Goal: Information Seeking & Learning: Learn about a topic

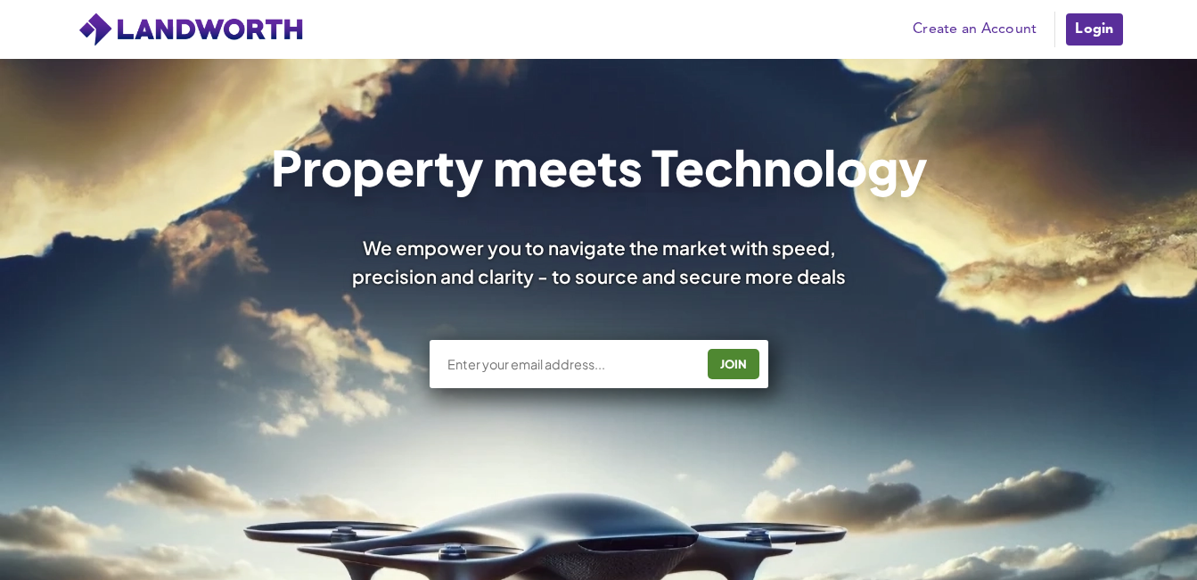
click at [1074, 34] on link "Login" at bounding box center [1095, 30] width 60 height 36
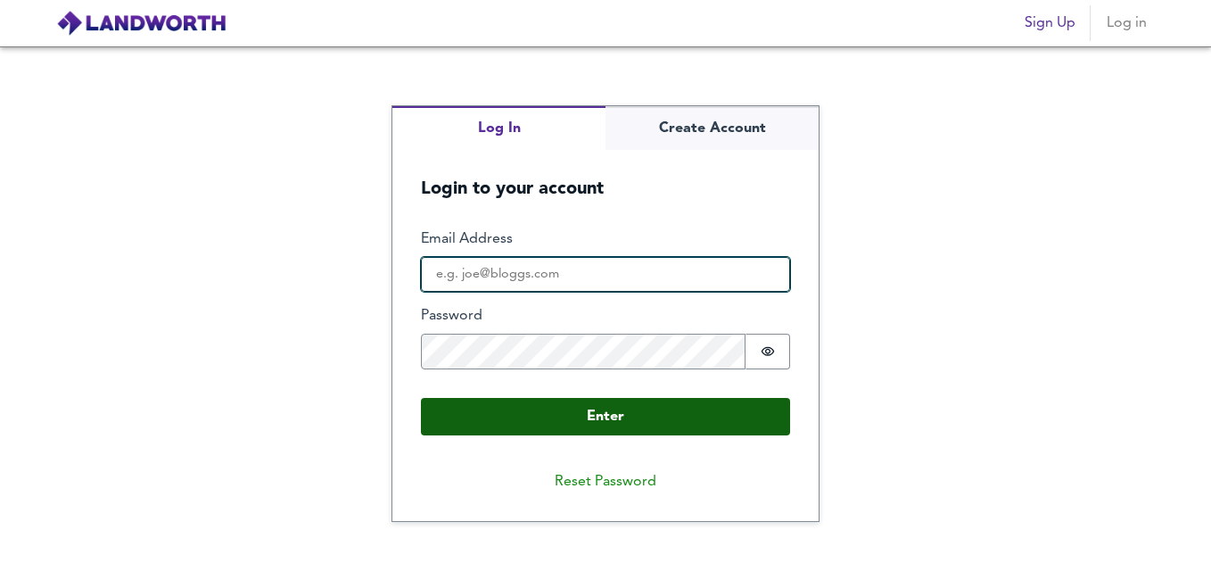
type input "[EMAIL_ADDRESS][DOMAIN_NAME]"
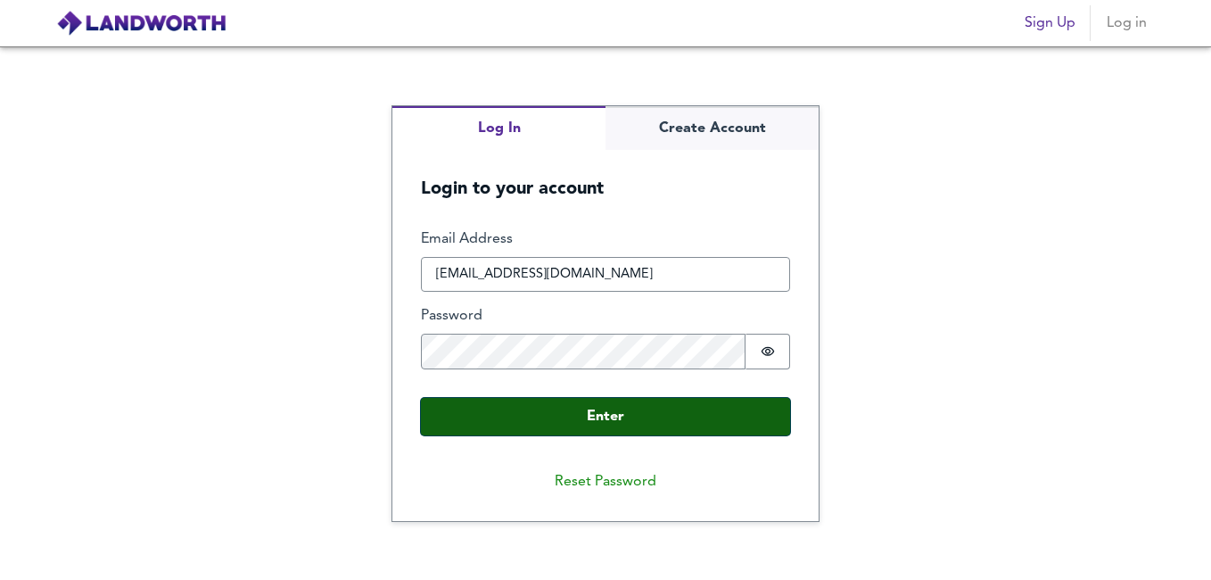
click at [686, 415] on button "Enter" at bounding box center [605, 416] width 369 height 37
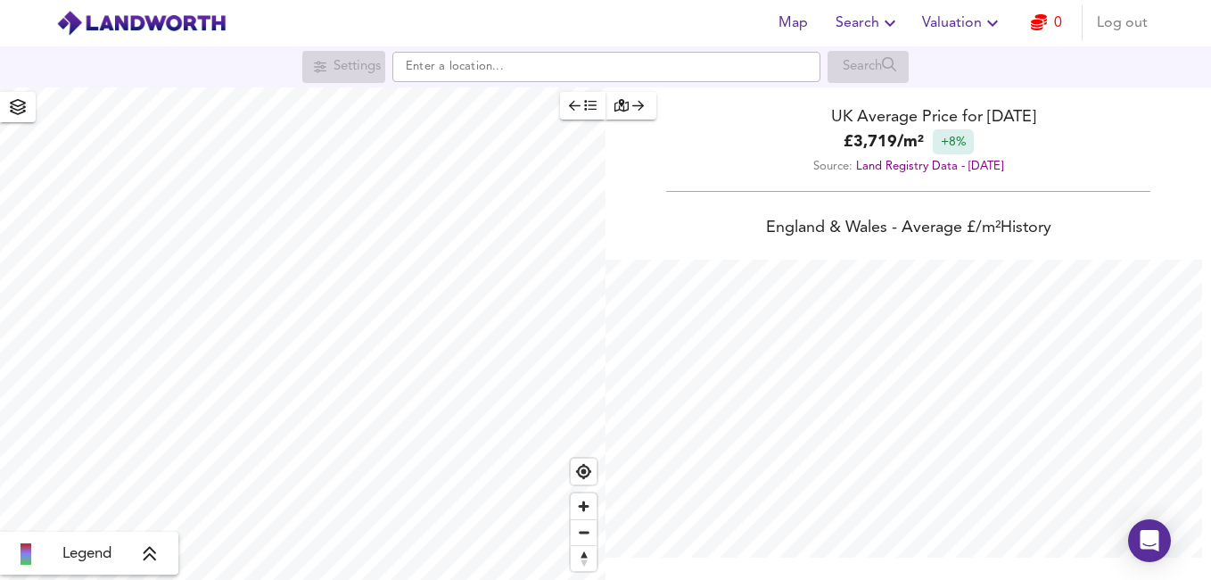
scroll to position [580, 1211]
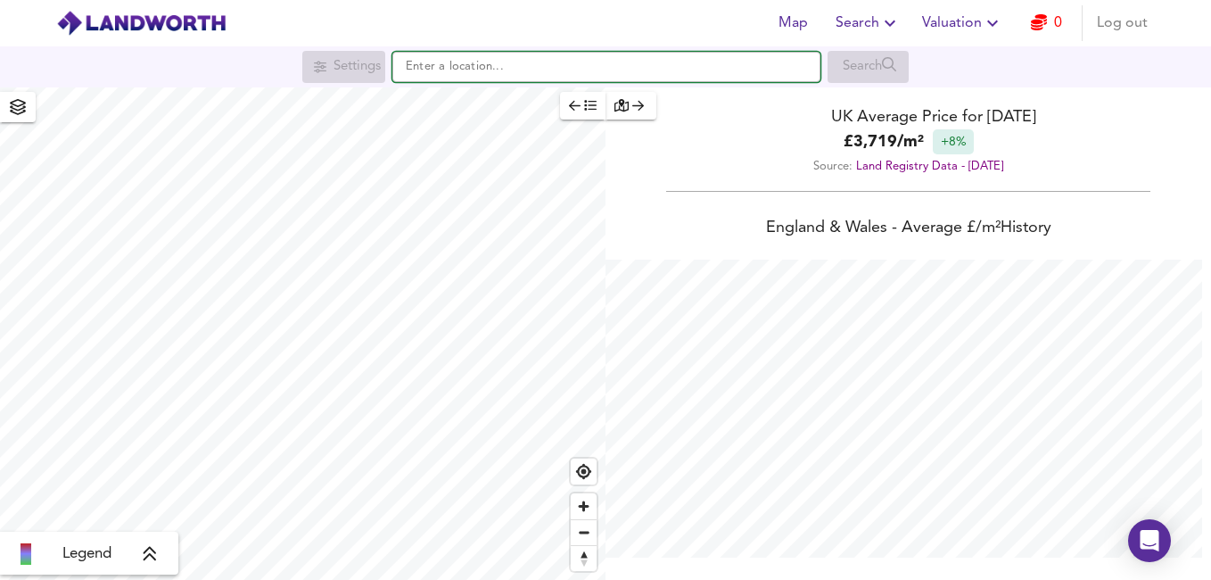
click at [502, 73] on input "text" at bounding box center [606, 67] width 428 height 30
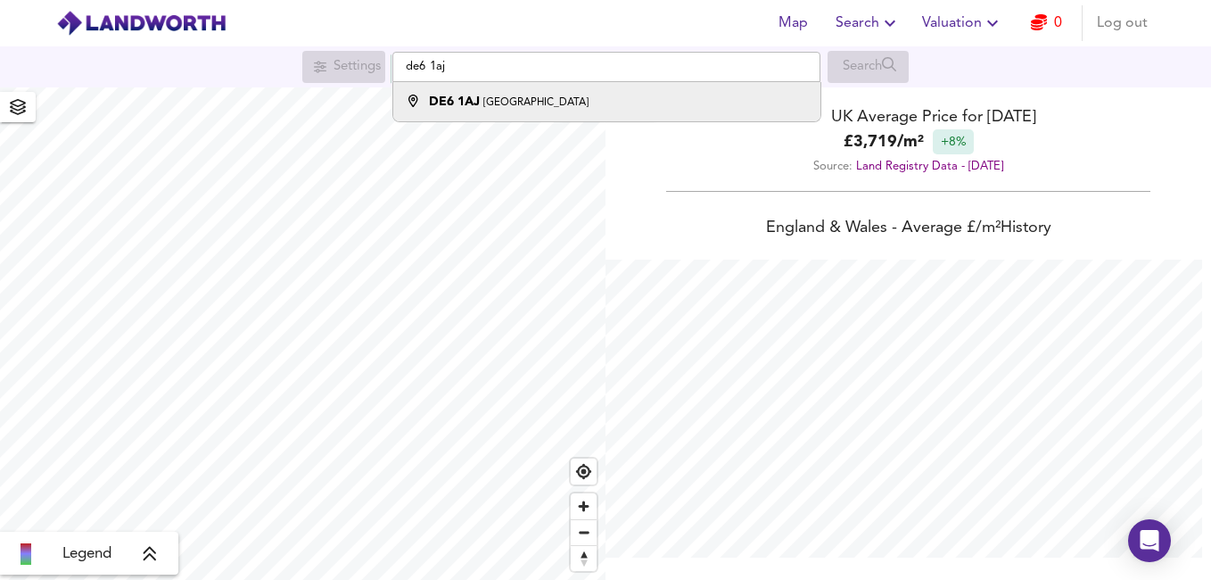
click at [521, 97] on small "[GEOGRAPHIC_DATA]" at bounding box center [535, 102] width 105 height 11
type input "[STREET_ADDRESS]"
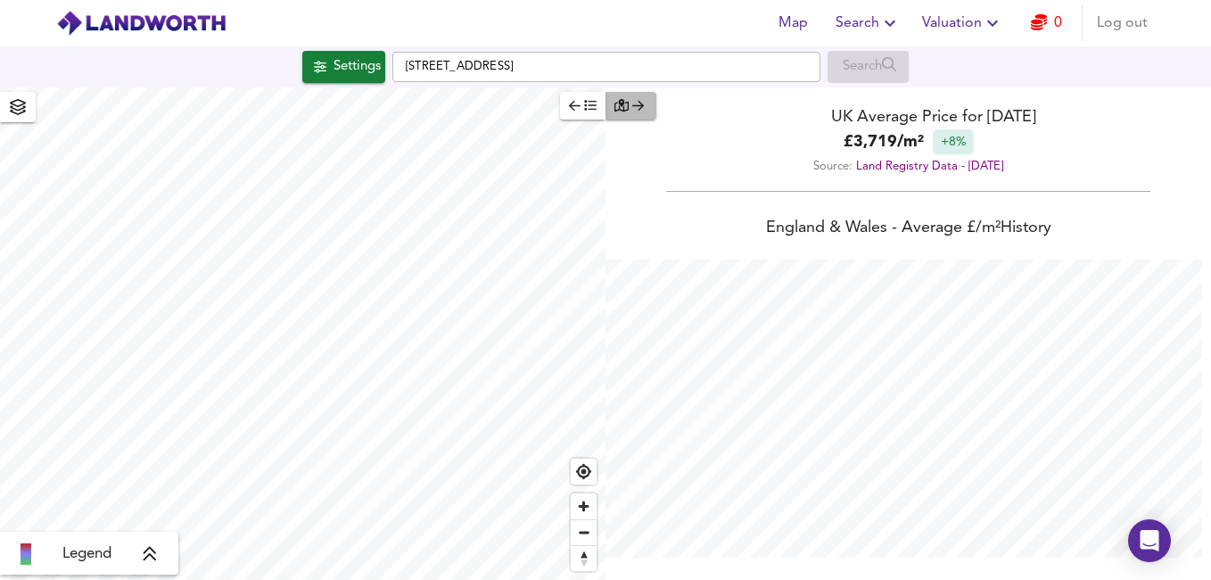
click at [643, 113] on div "button" at bounding box center [630, 105] width 33 height 21
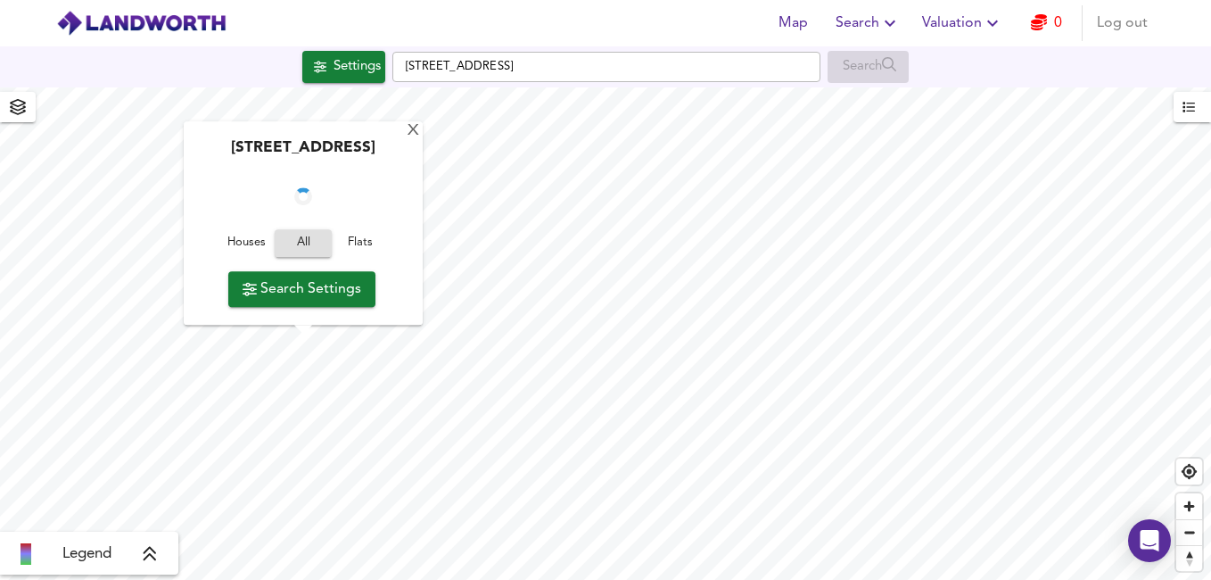
checkbox input "false"
checkbox input "true"
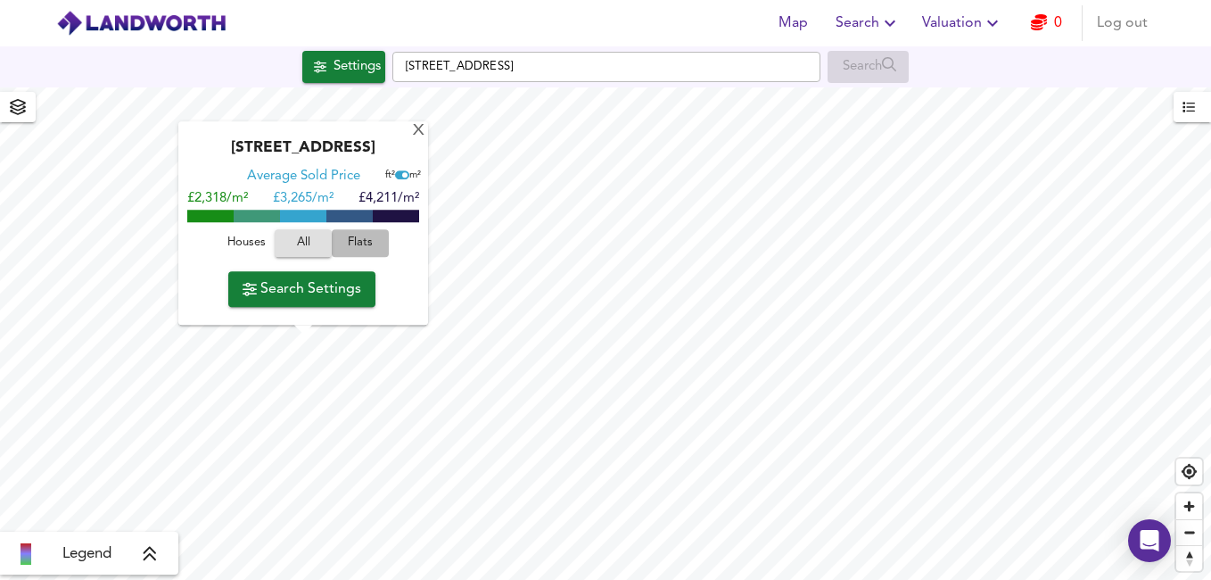
click at [364, 241] on span "Flats" at bounding box center [360, 244] width 48 height 21
click at [304, 242] on span "All" at bounding box center [303, 244] width 48 height 21
click at [247, 250] on span "Houses" at bounding box center [246, 244] width 48 height 21
click at [356, 251] on span "Flats" at bounding box center [360, 244] width 48 height 21
